Goal: Browse casually: Explore the website without a specific task or goal

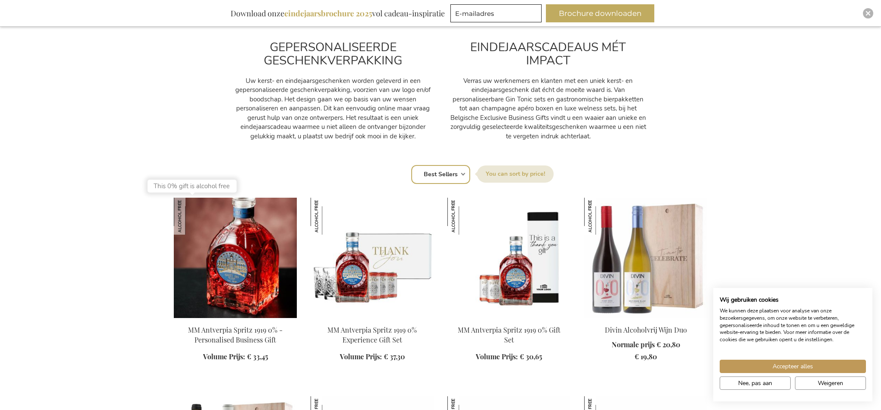
scroll to position [606, 0]
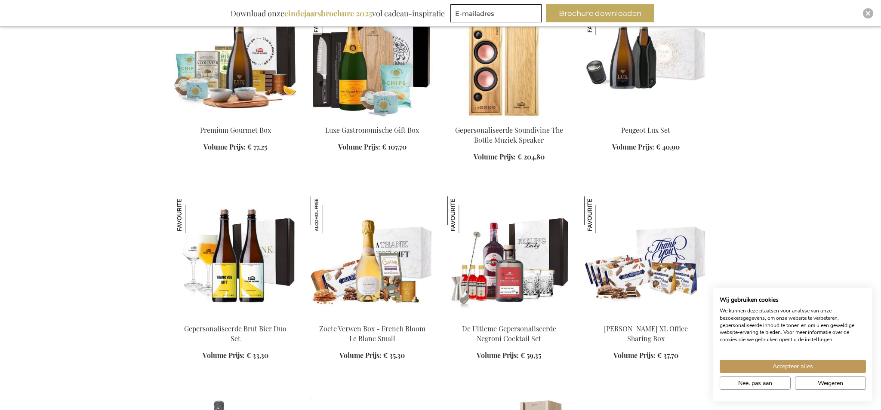
scroll to position [2275, 0]
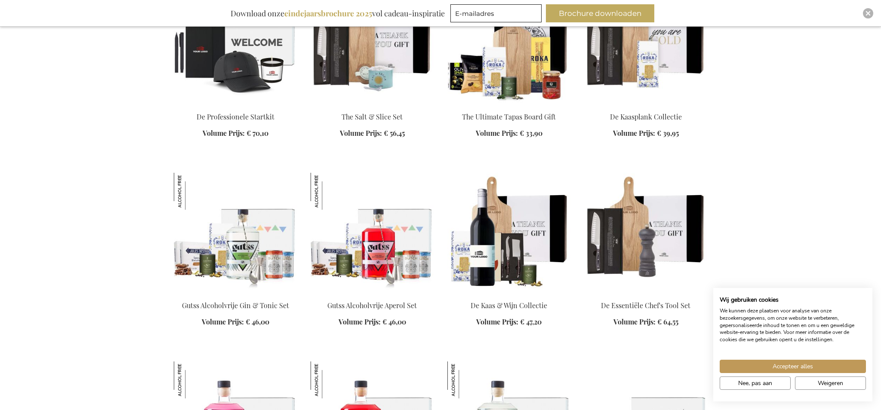
scroll to position [3800, 0]
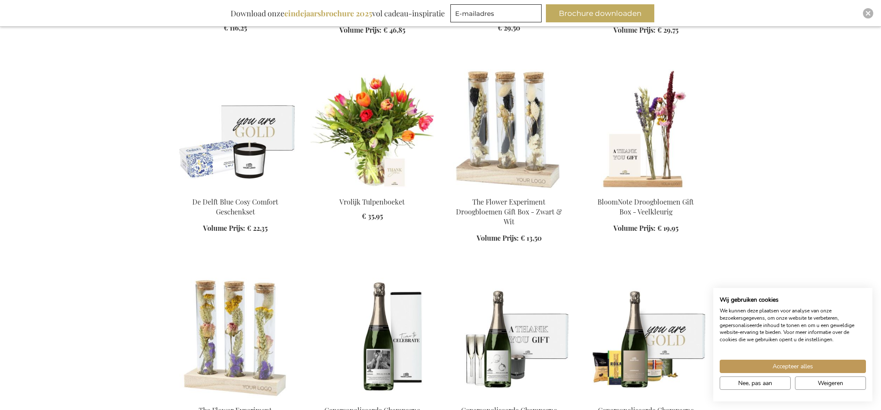
scroll to position [4734, 0]
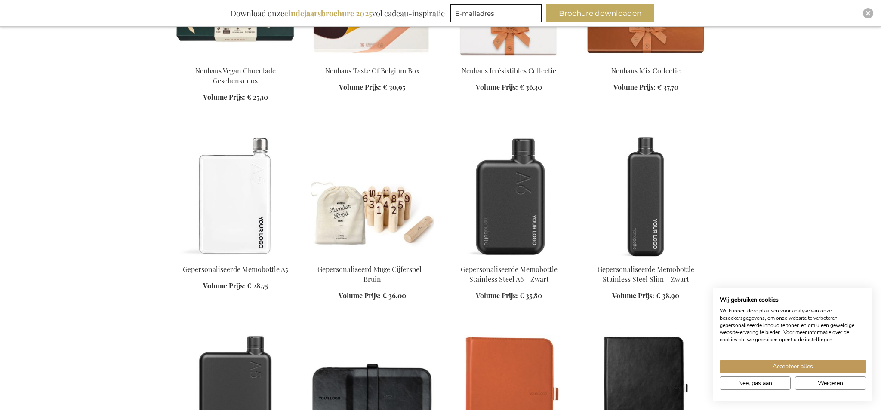
scroll to position [7266, 0]
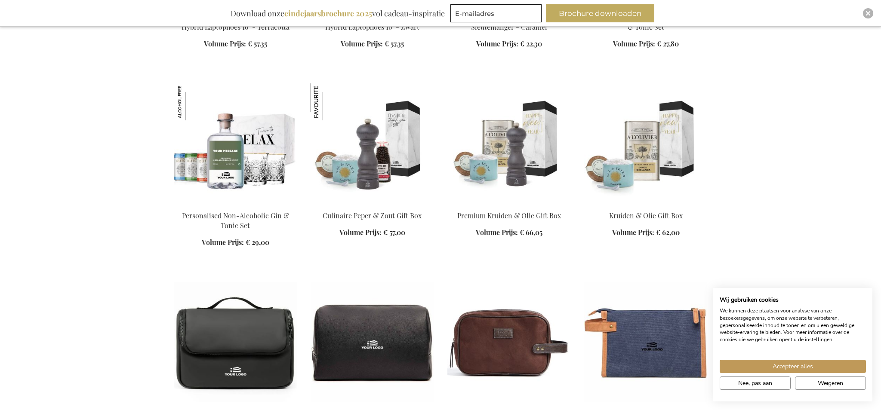
scroll to position [8028, 0]
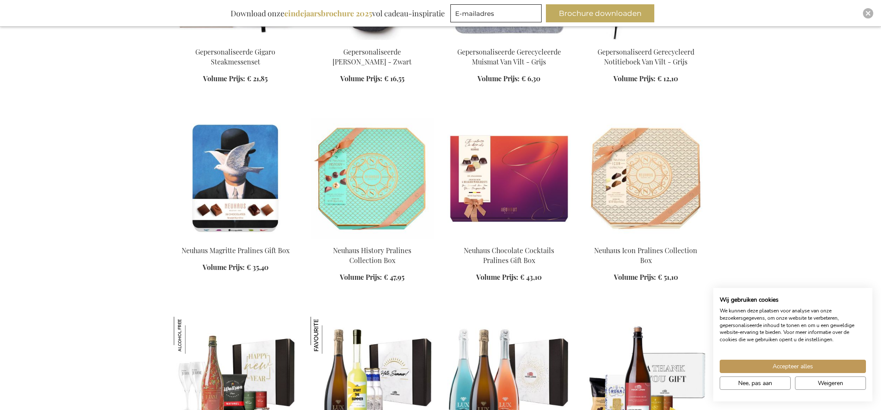
scroll to position [9124, 0]
